Goal: Information Seeking & Learning: Check status

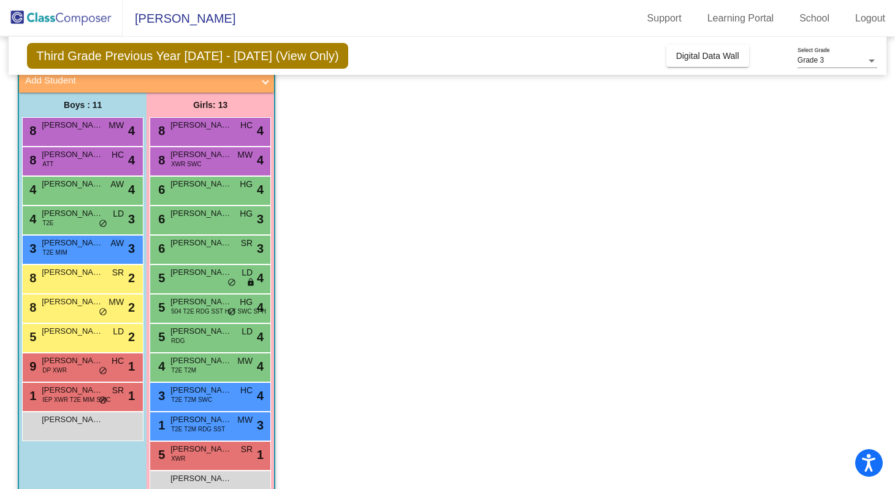
scroll to position [110, 0]
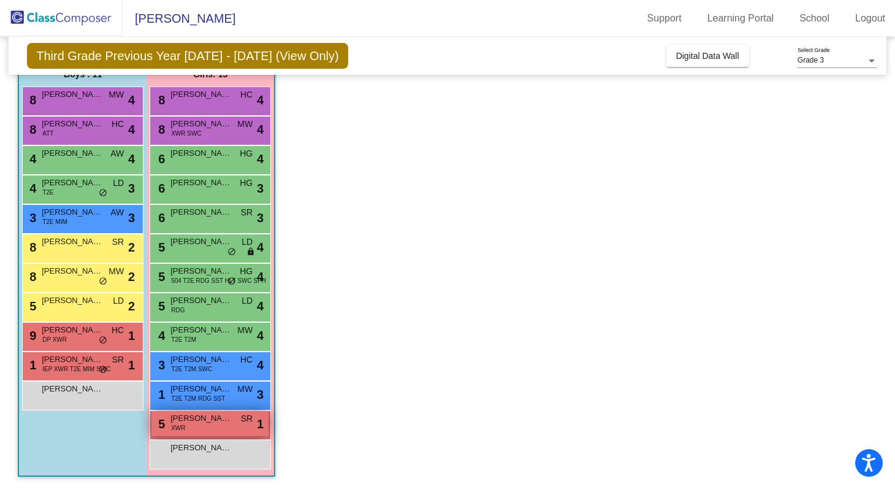
click at [216, 429] on div "5 [PERSON_NAME] XWR SR lock do_not_disturb_alt 1" at bounding box center [209, 423] width 117 height 25
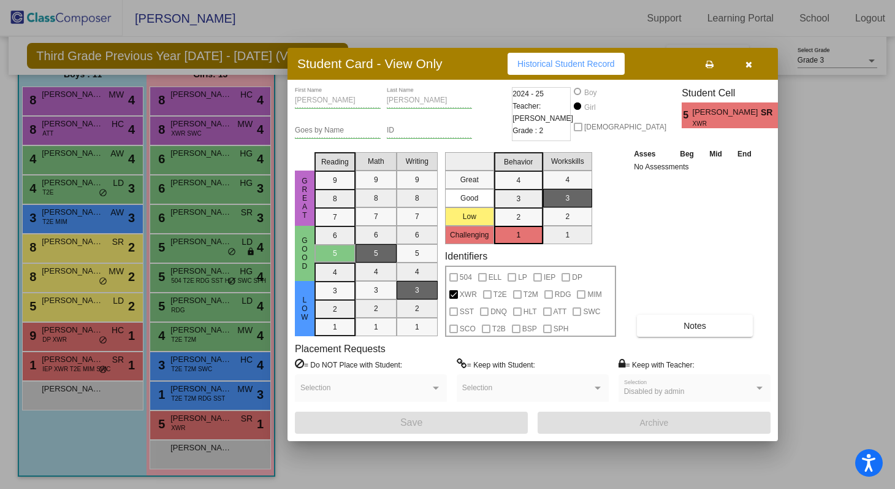
click at [605, 67] on span "Historical Student Record" at bounding box center [565, 64] width 97 height 10
click at [753, 64] on button "button" at bounding box center [748, 64] width 39 height 22
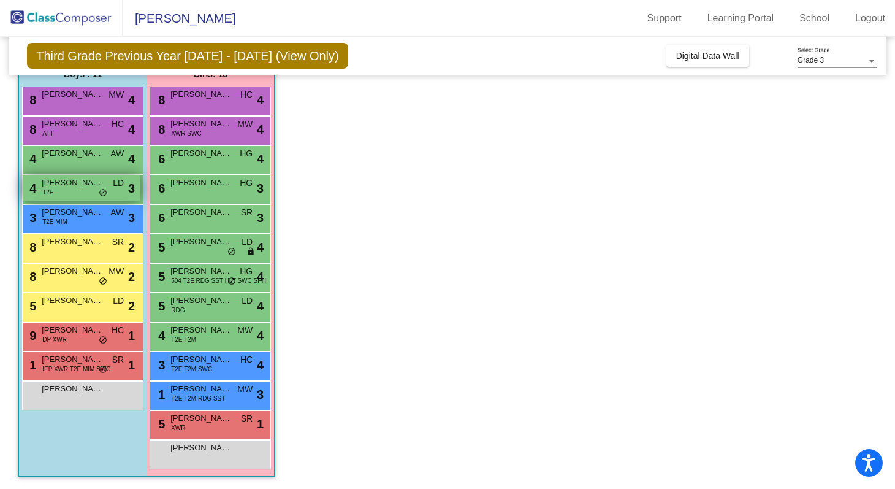
click at [72, 188] on span "[PERSON_NAME]" at bounding box center [72, 183] width 61 height 12
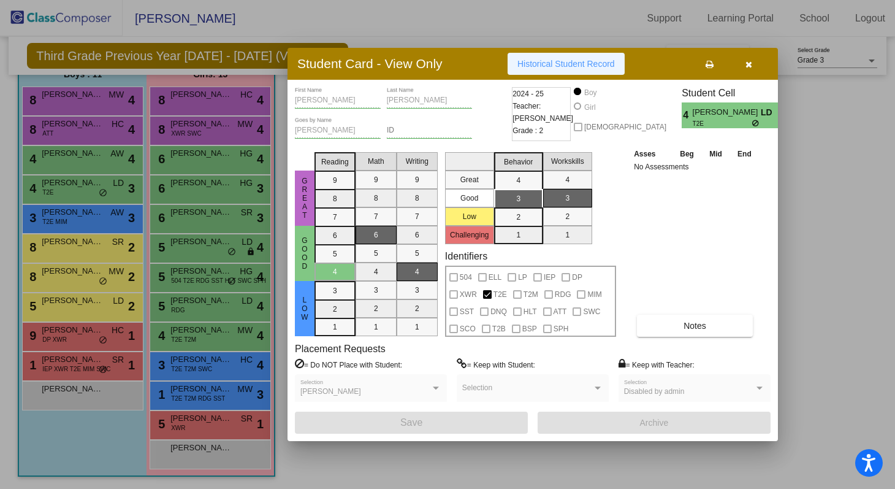
click at [581, 64] on span "Historical Student Record" at bounding box center [565, 64] width 97 height 10
click at [748, 63] on icon "button" at bounding box center [749, 64] width 7 height 9
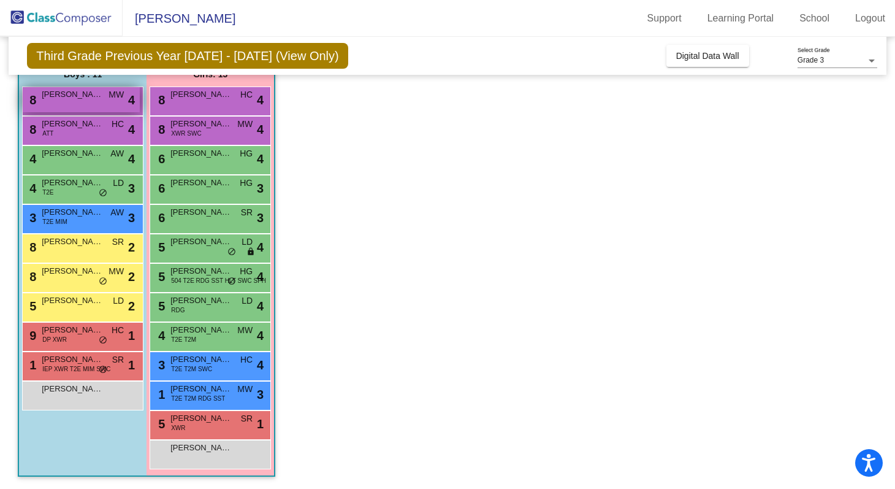
click at [90, 102] on div "8 [PERSON_NAME] MW lock do_not_disturb_alt 4" at bounding box center [81, 99] width 117 height 25
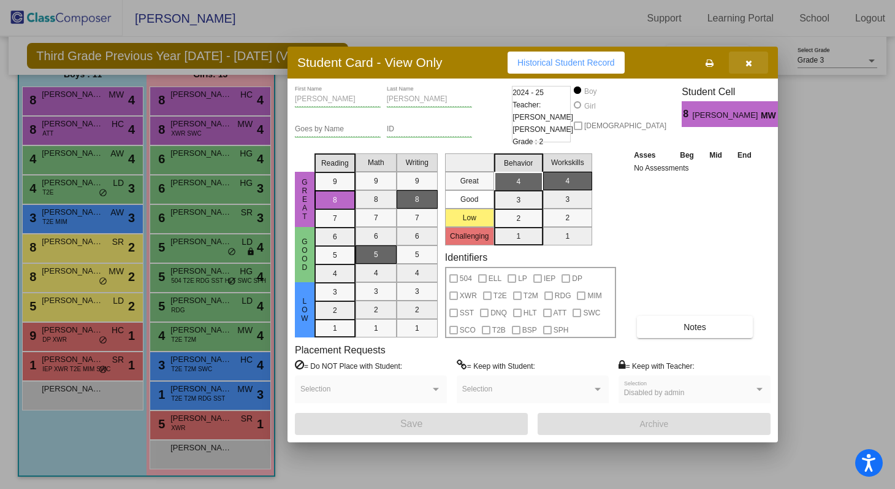
click at [746, 67] on icon "button" at bounding box center [749, 63] width 7 height 9
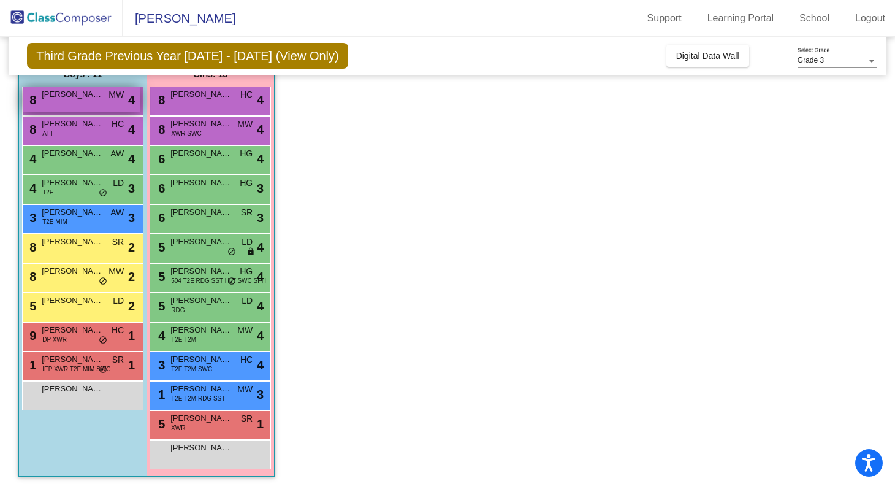
click at [50, 105] on div "8 [PERSON_NAME] MW lock do_not_disturb_alt 4" at bounding box center [81, 99] width 117 height 25
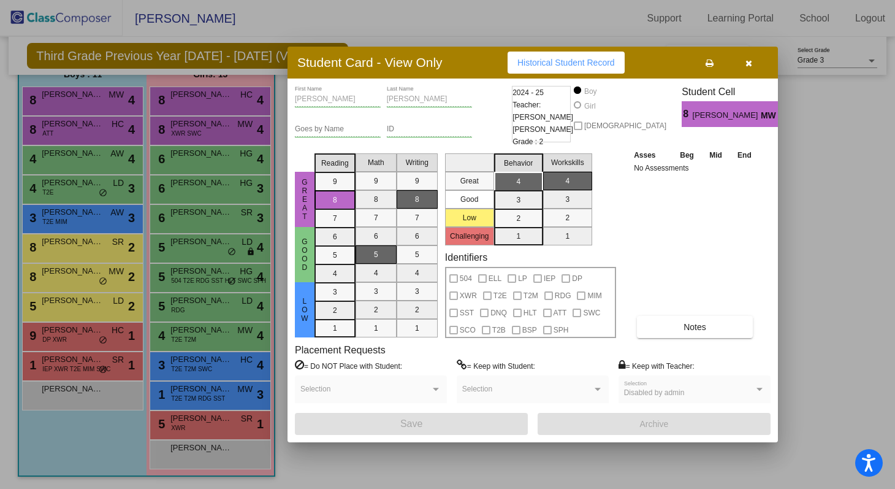
click at [609, 63] on span "Historical Student Record" at bounding box center [565, 63] width 97 height 10
click at [739, 63] on button "button" at bounding box center [748, 63] width 39 height 22
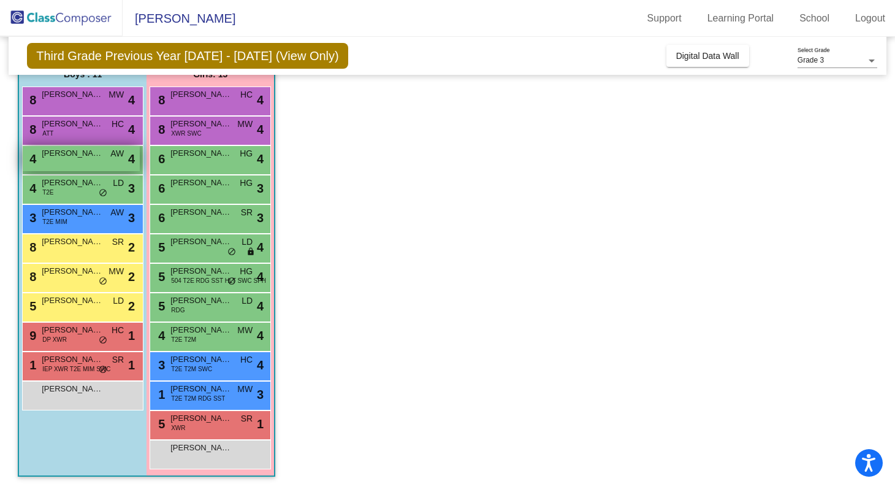
click at [65, 158] on span "[PERSON_NAME]" at bounding box center [72, 153] width 61 height 12
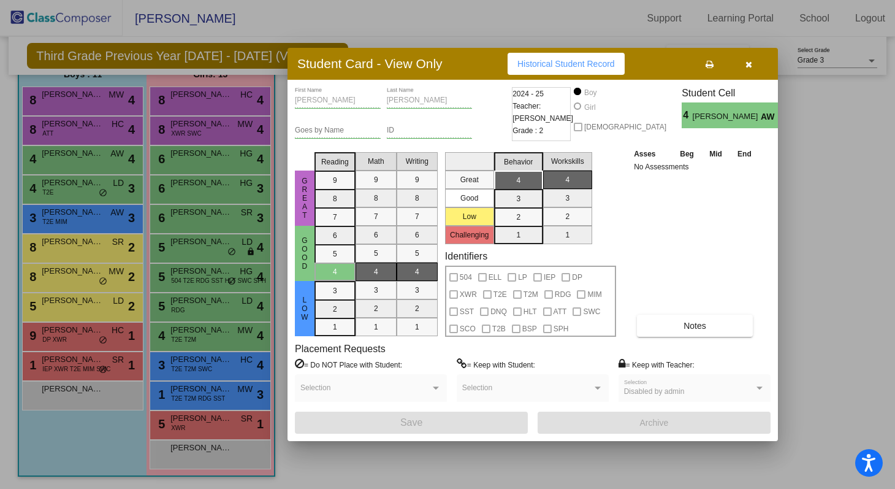
click at [582, 64] on span "Historical Student Record" at bounding box center [565, 64] width 97 height 10
click at [741, 63] on button "button" at bounding box center [748, 64] width 39 height 22
